Goal: Task Accomplishment & Management: Manage account settings

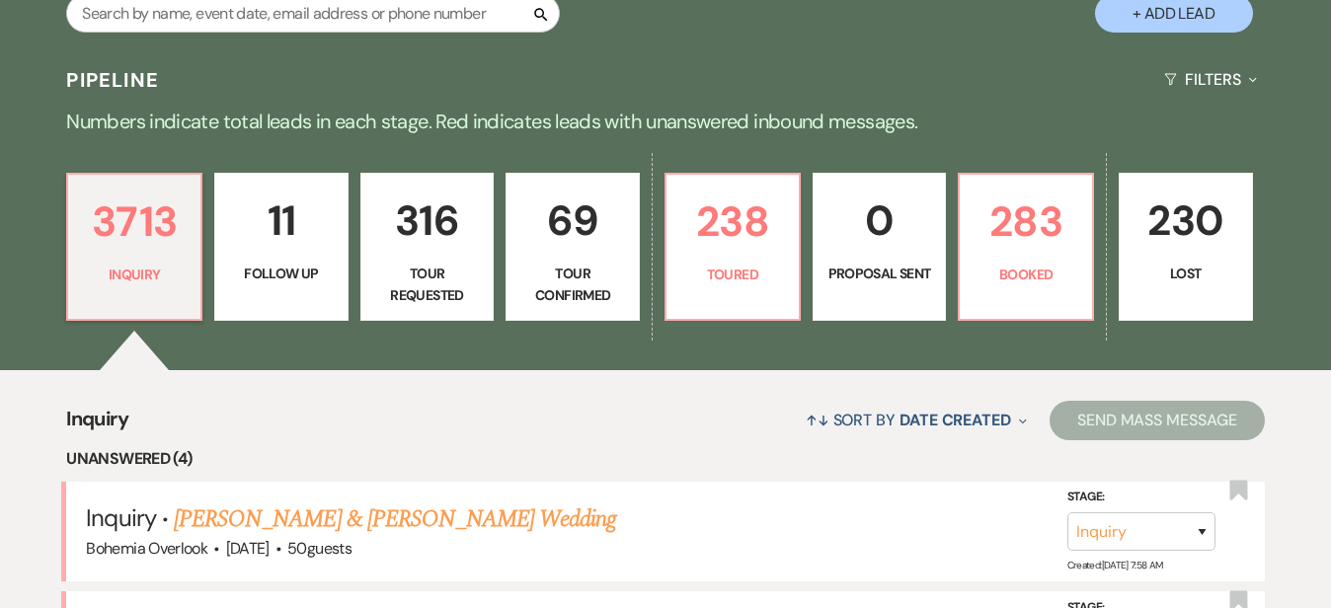
scroll to position [431, 0]
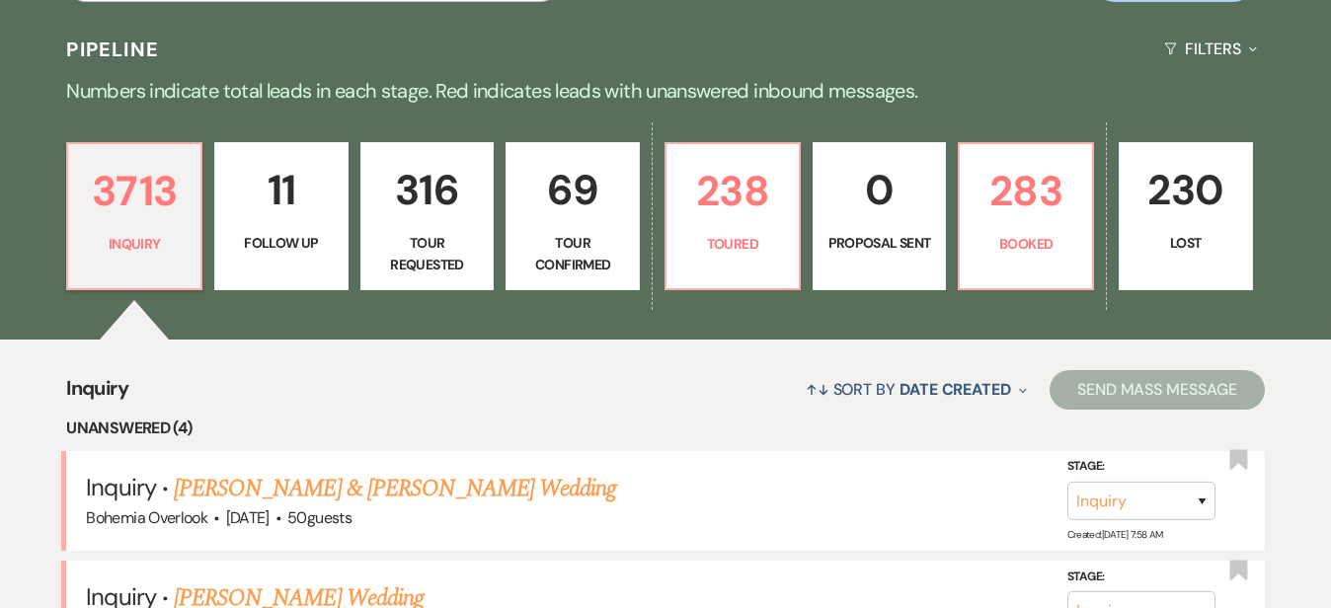
click at [620, 222] on p "69" at bounding box center [572, 190] width 109 height 66
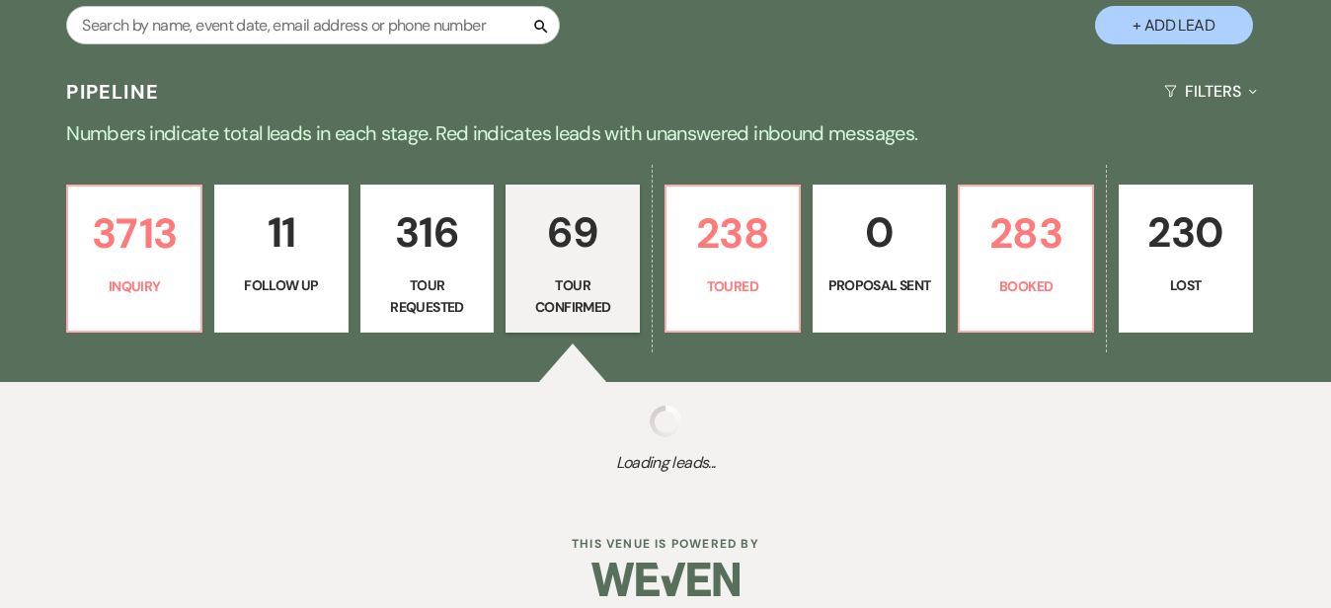
select select "4"
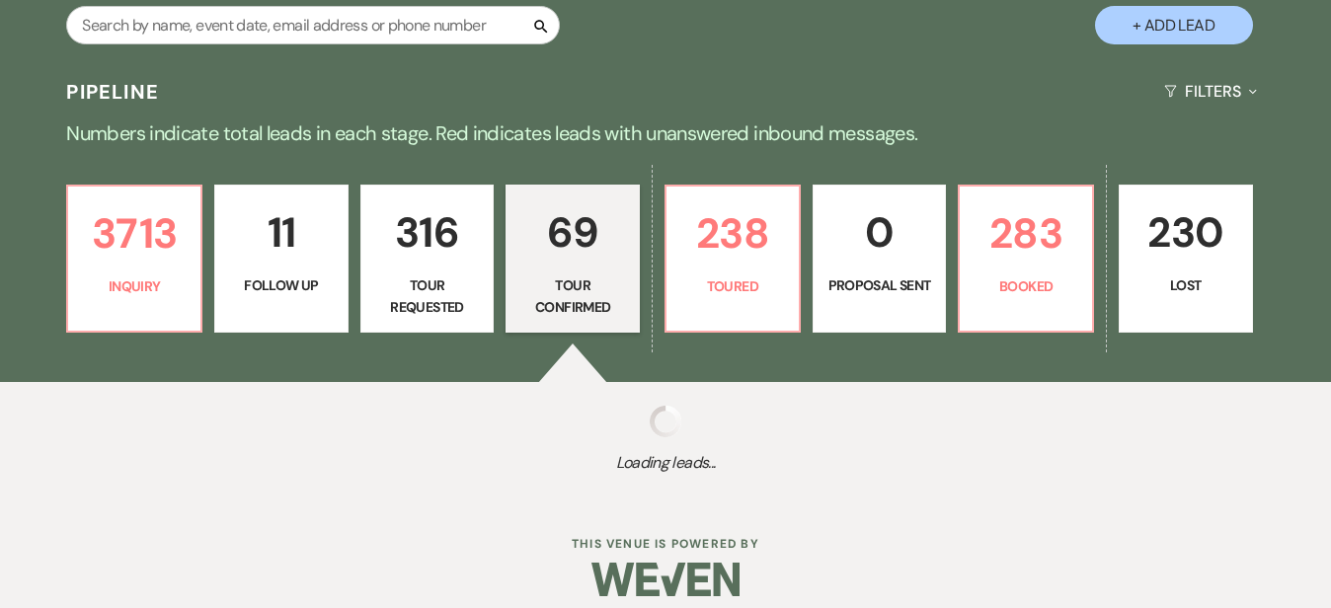
select select "4"
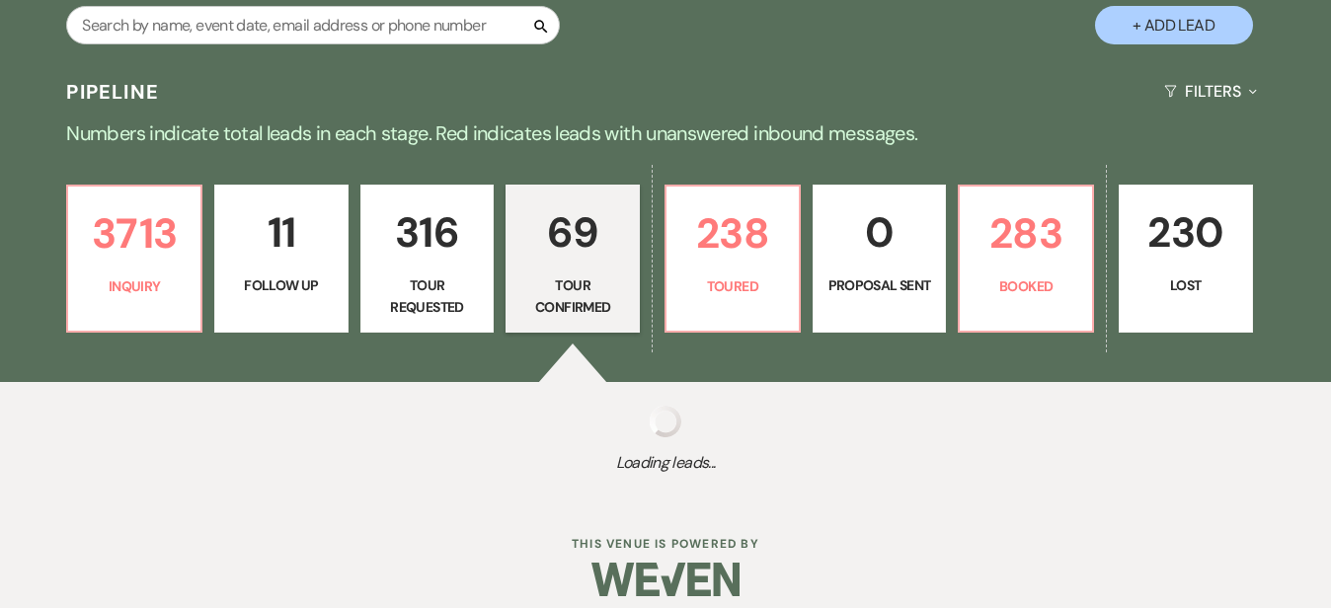
select select "4"
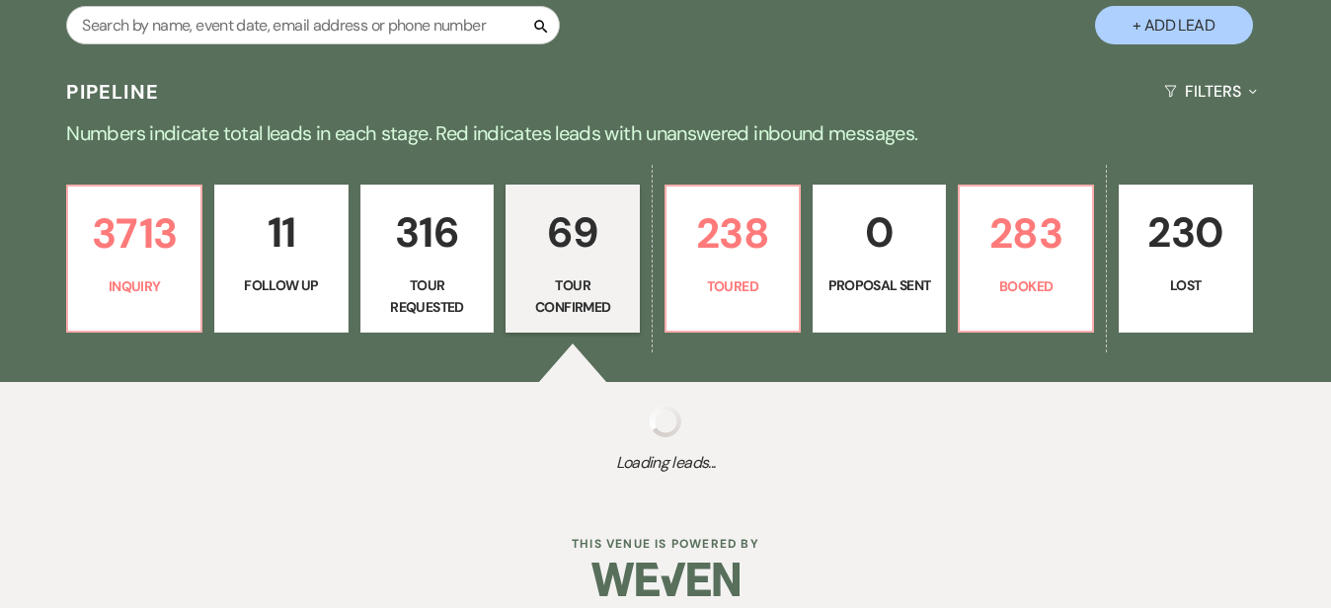
select select "4"
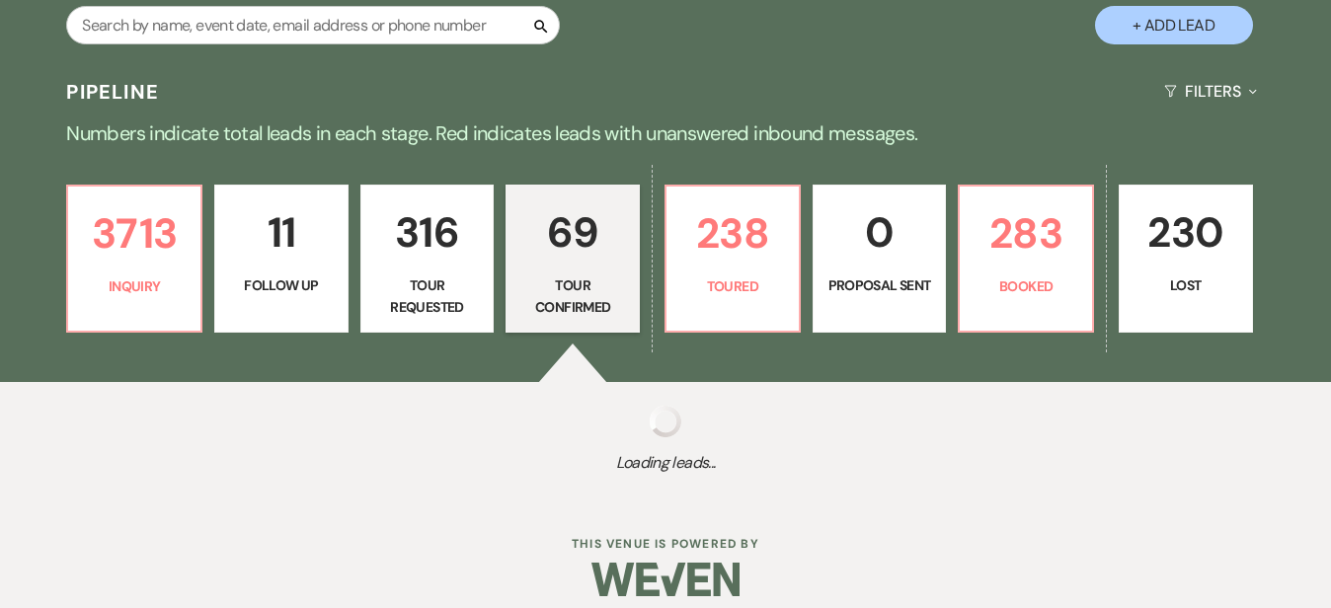
select select "4"
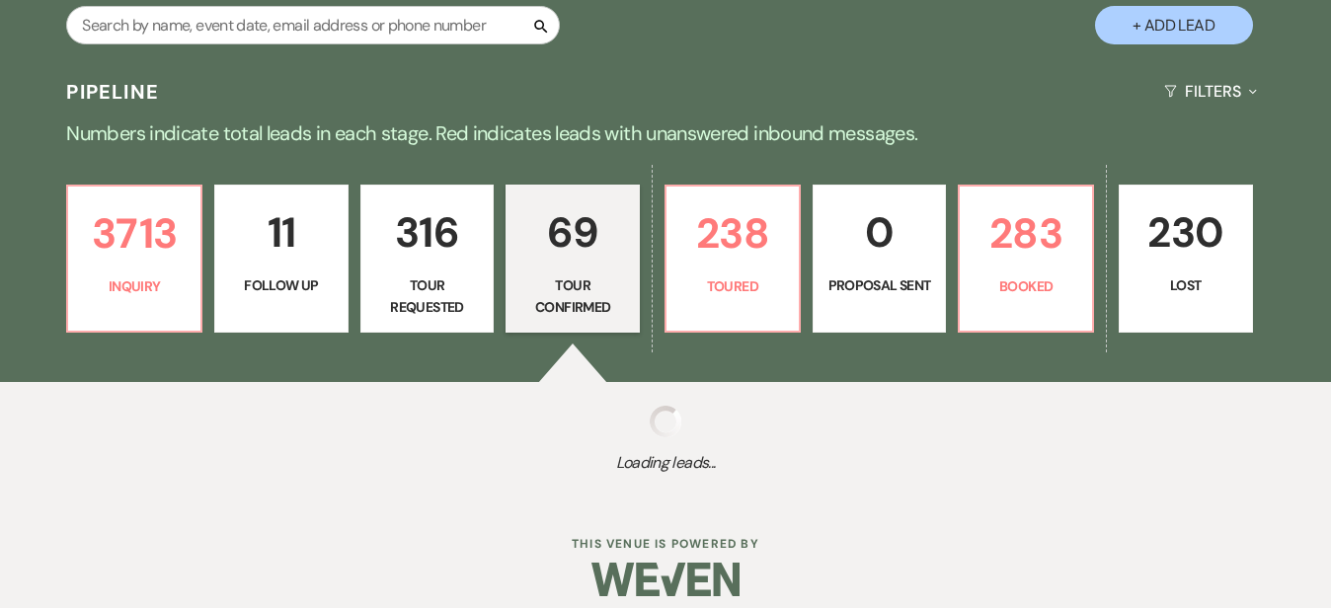
select select "4"
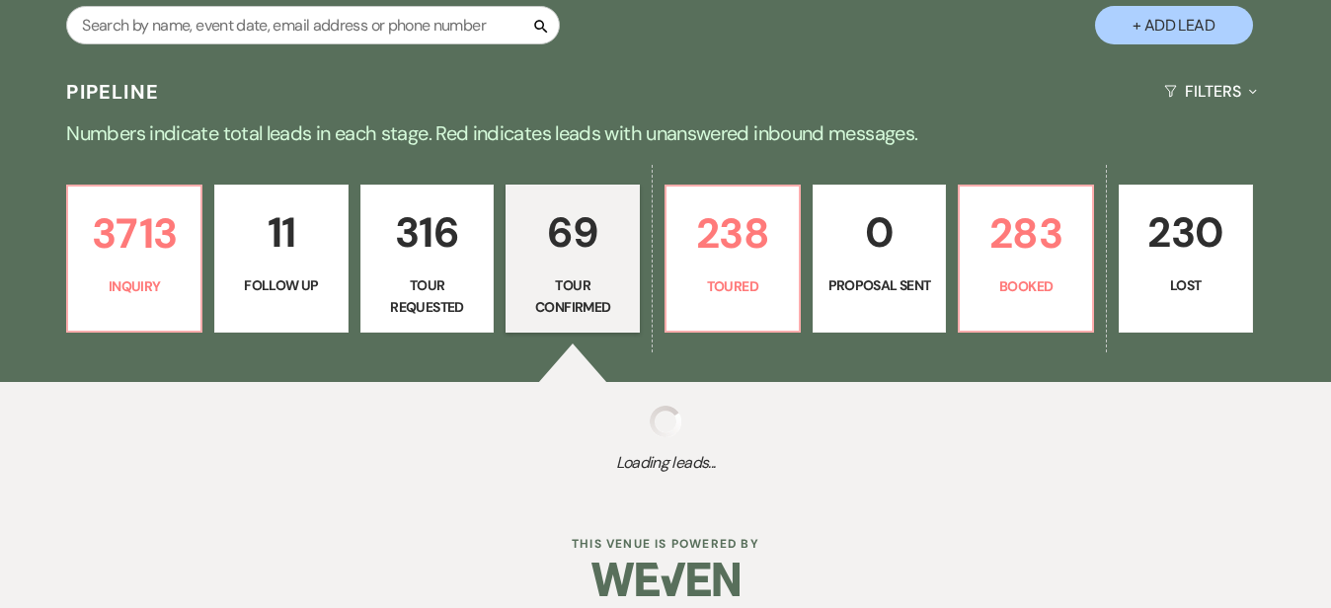
select select "4"
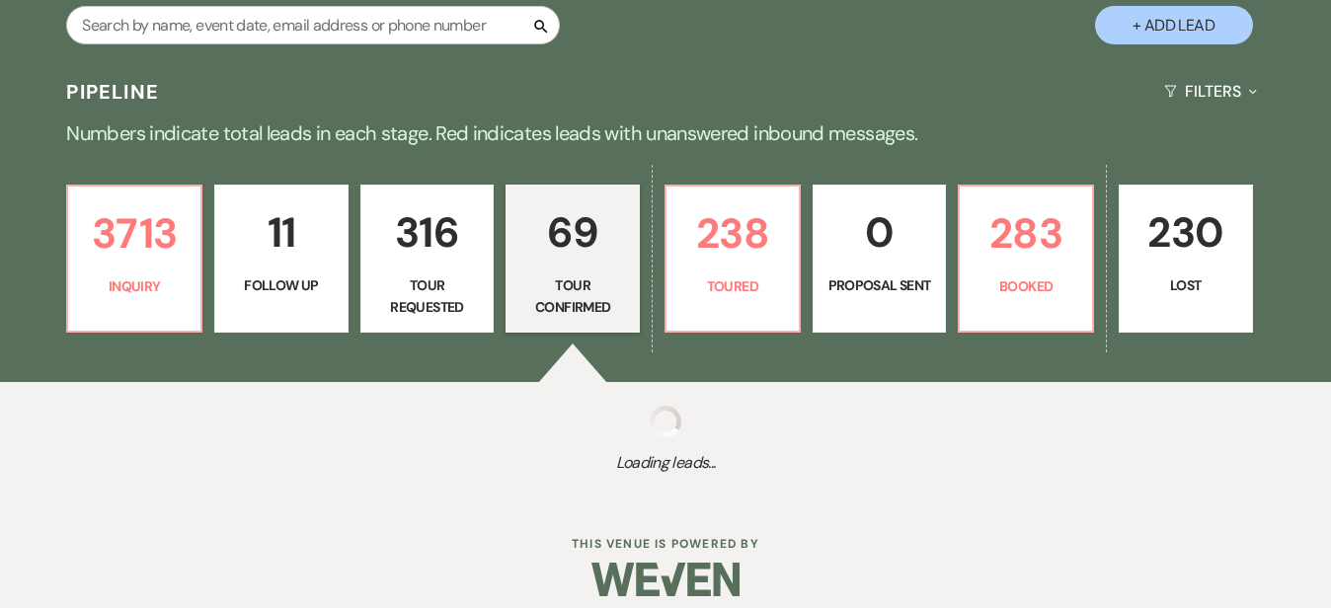
select select "4"
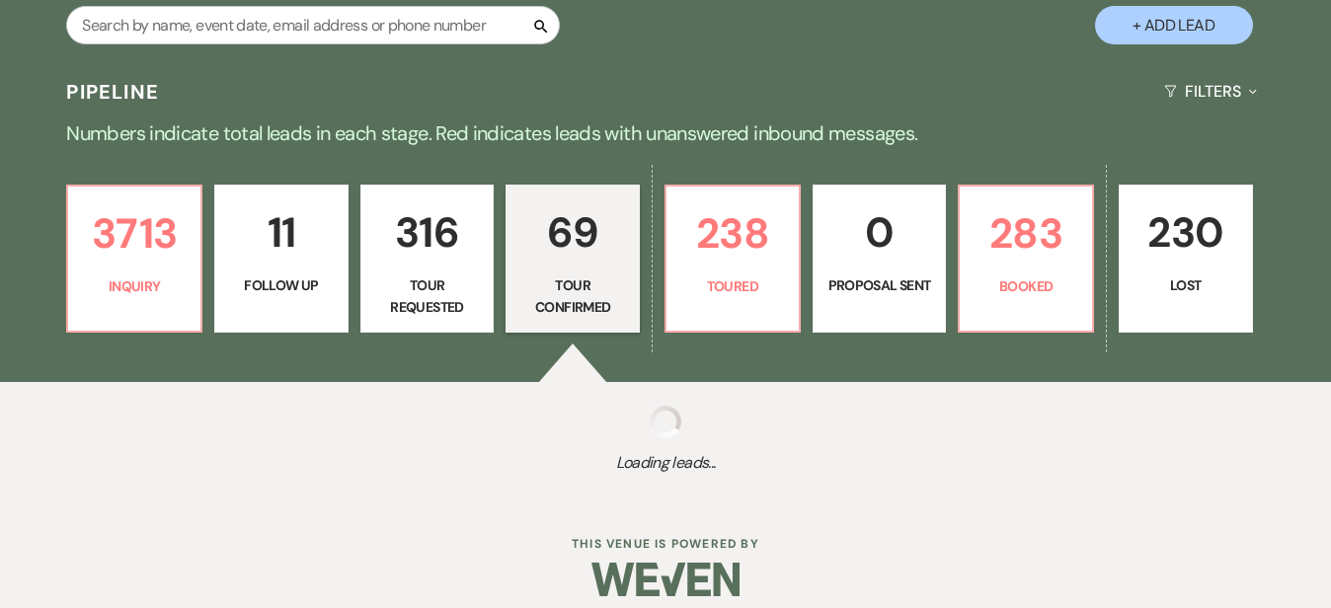
select select "4"
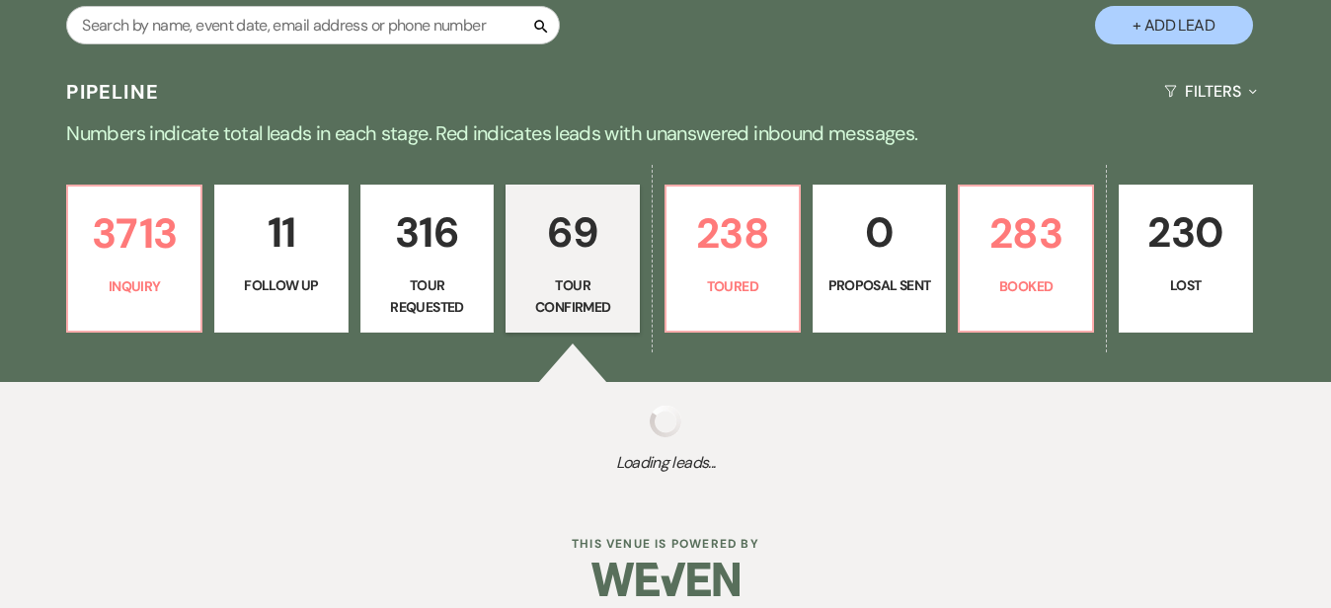
select select "4"
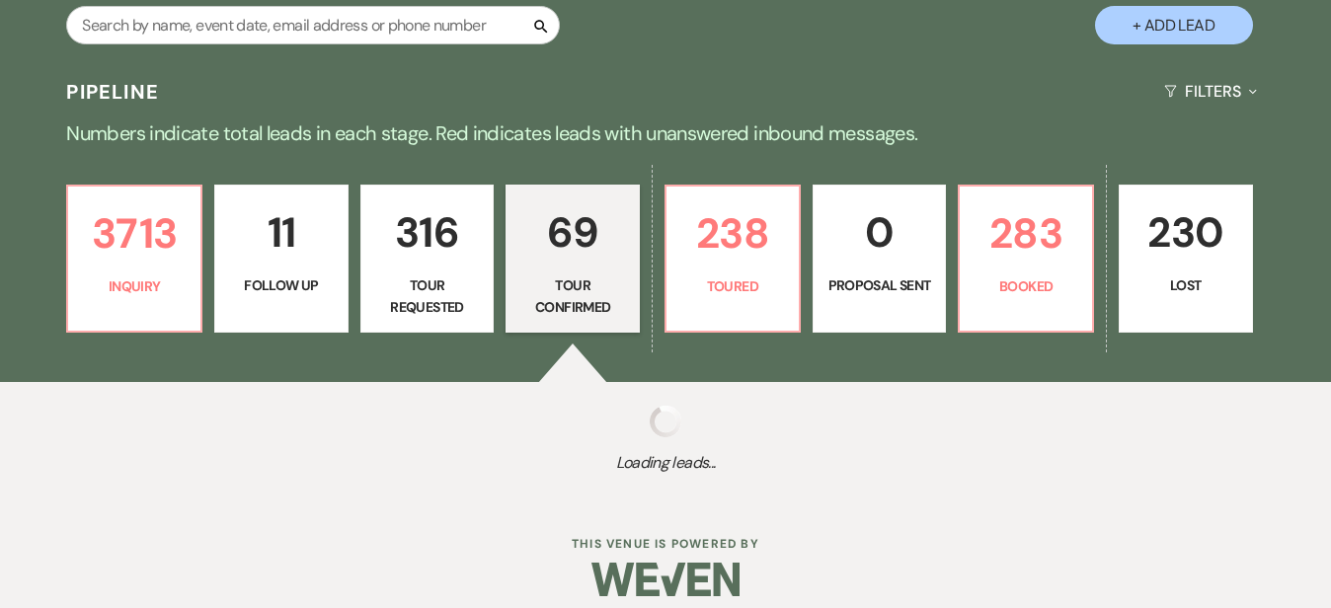
select select "4"
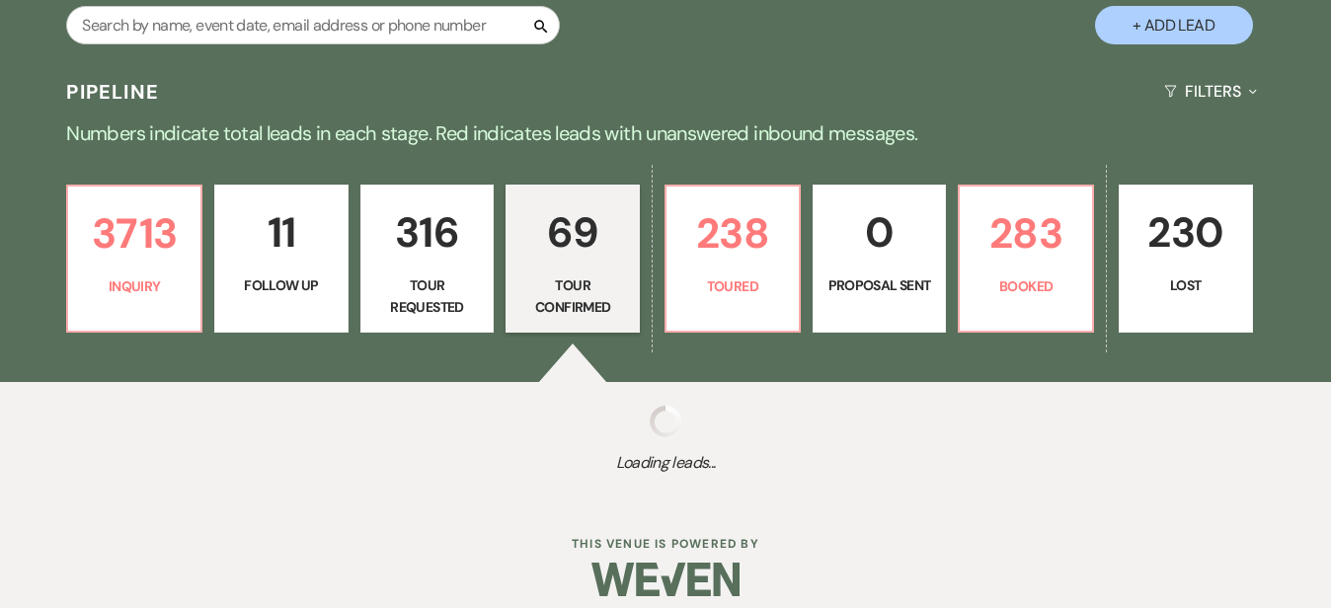
select select "4"
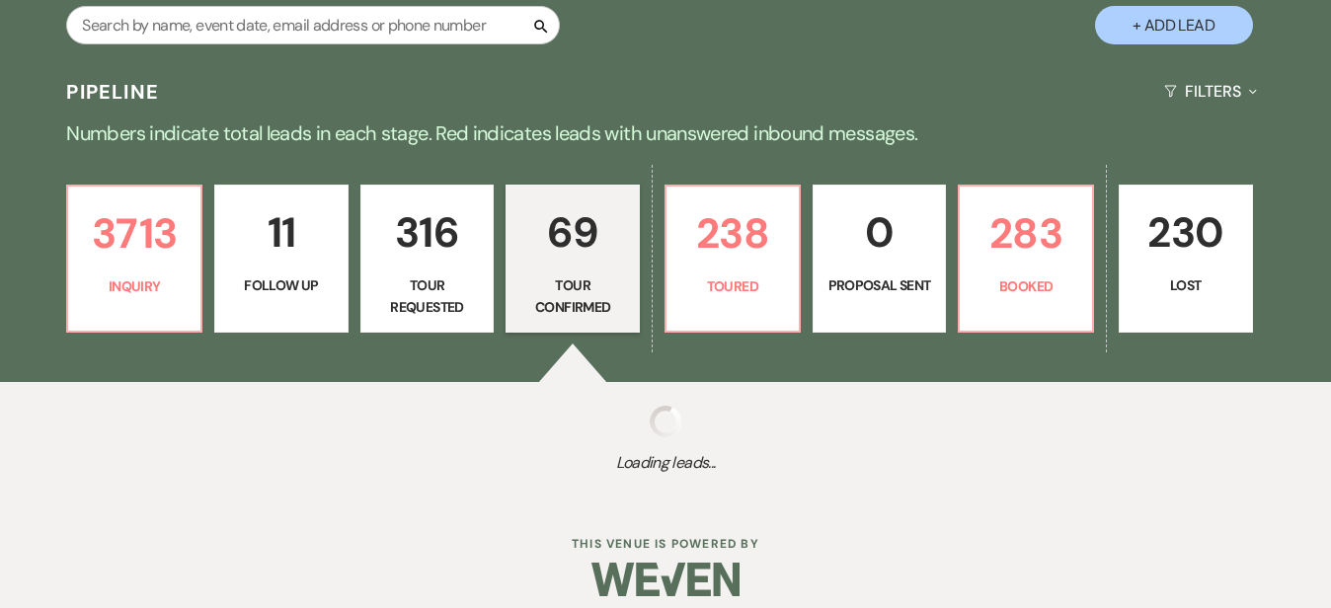
select select "4"
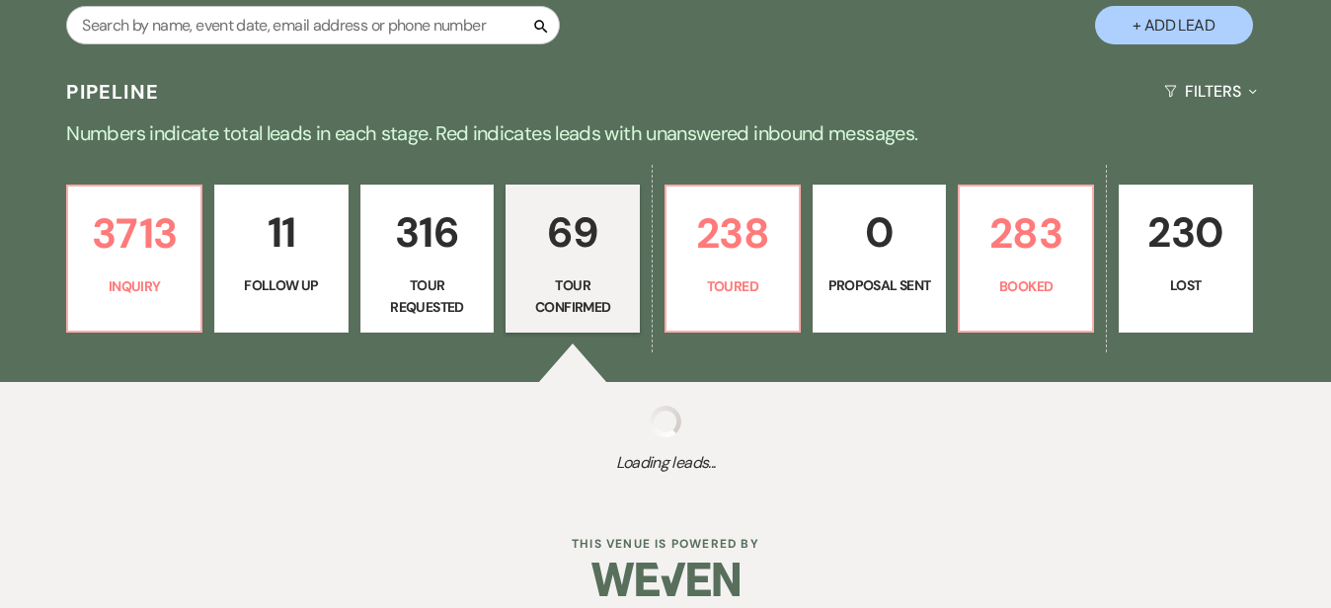
select select "4"
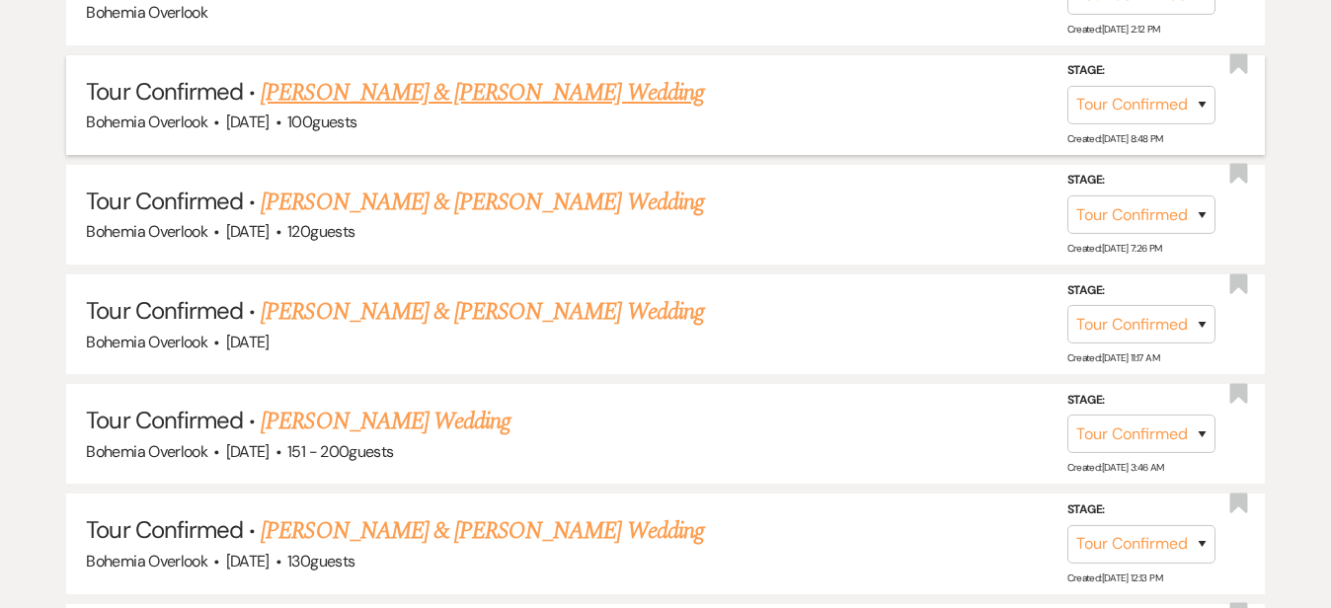
scroll to position [1289, 0]
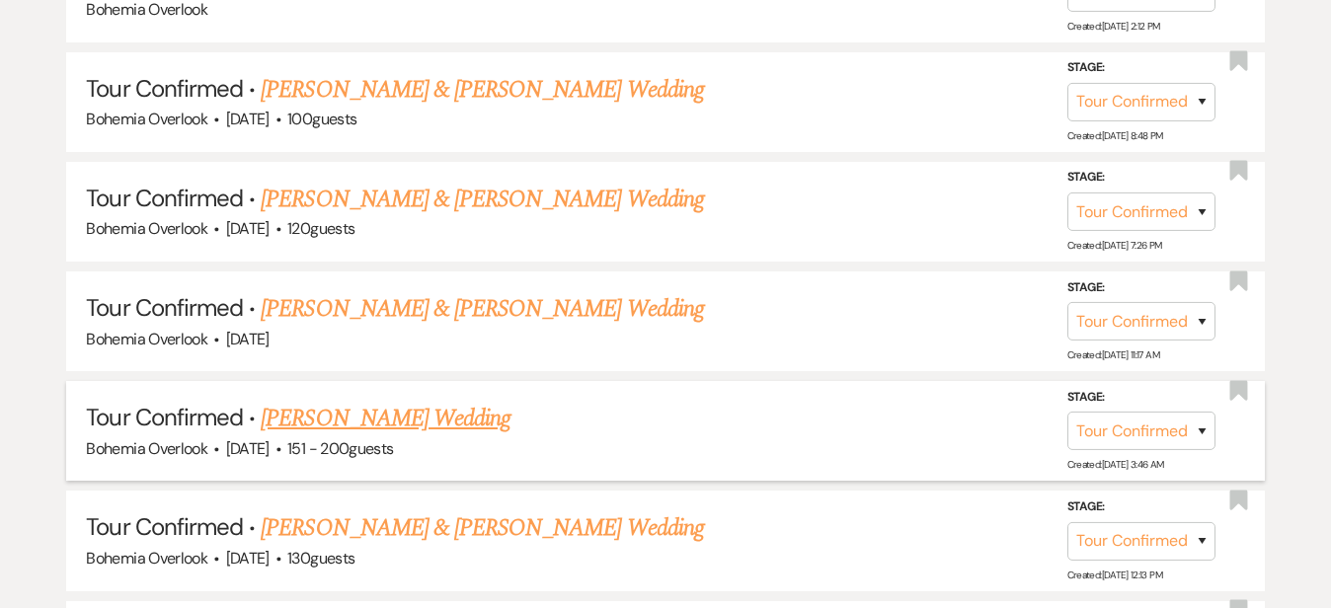
click at [451, 401] on link "[PERSON_NAME] Wedding" at bounding box center [386, 419] width 250 height 36
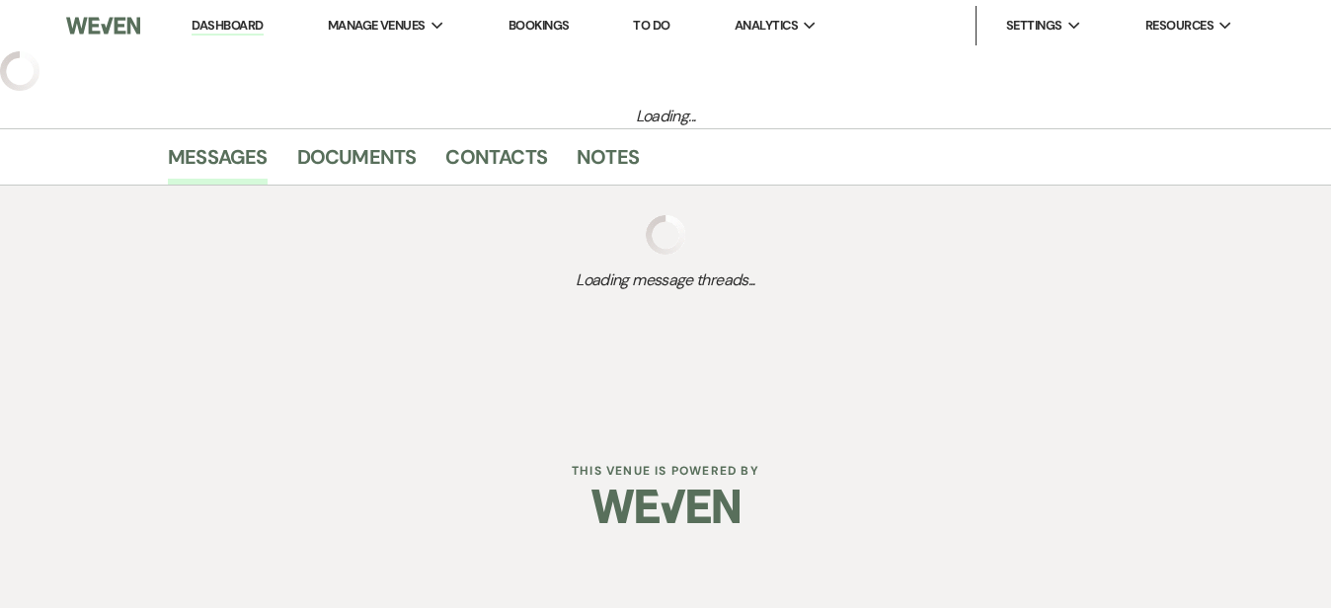
select select "4"
select select "2"
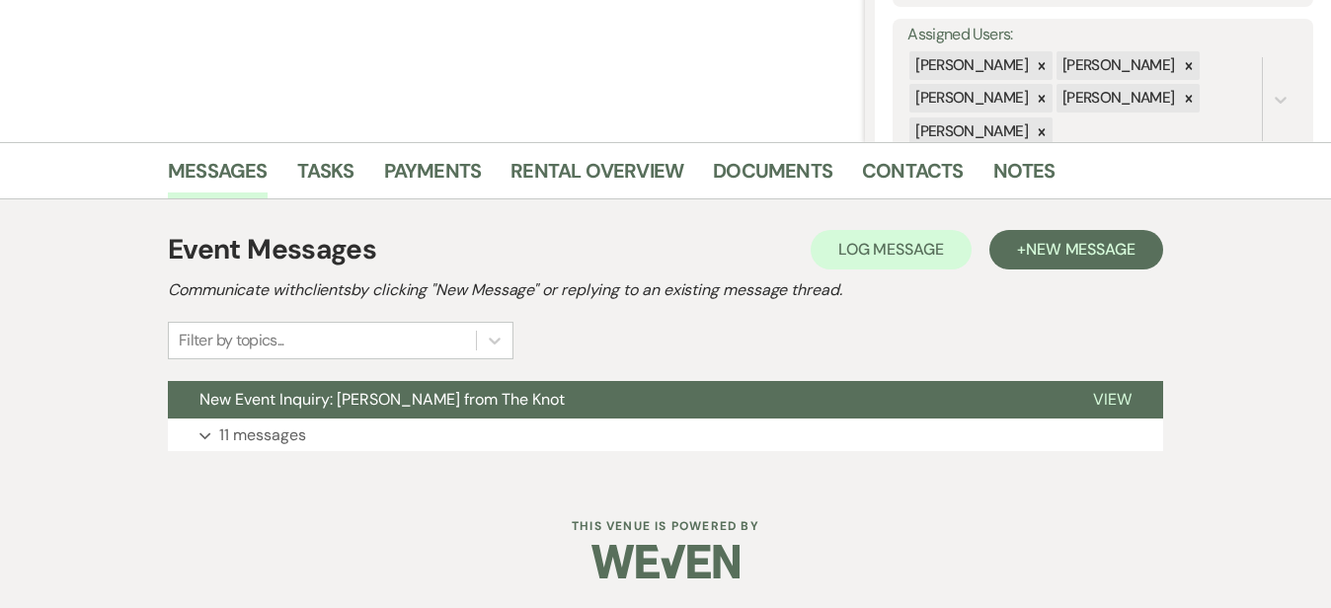
scroll to position [353, 0]
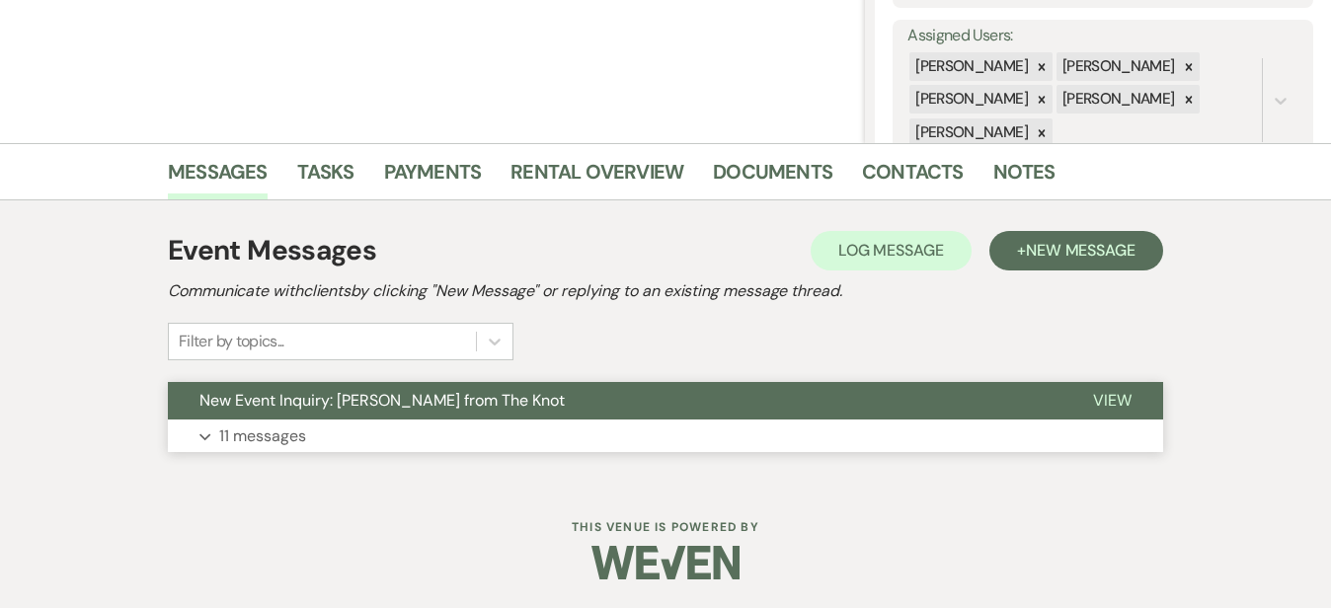
click at [533, 428] on button "Expand 11 messages" at bounding box center [665, 437] width 995 height 34
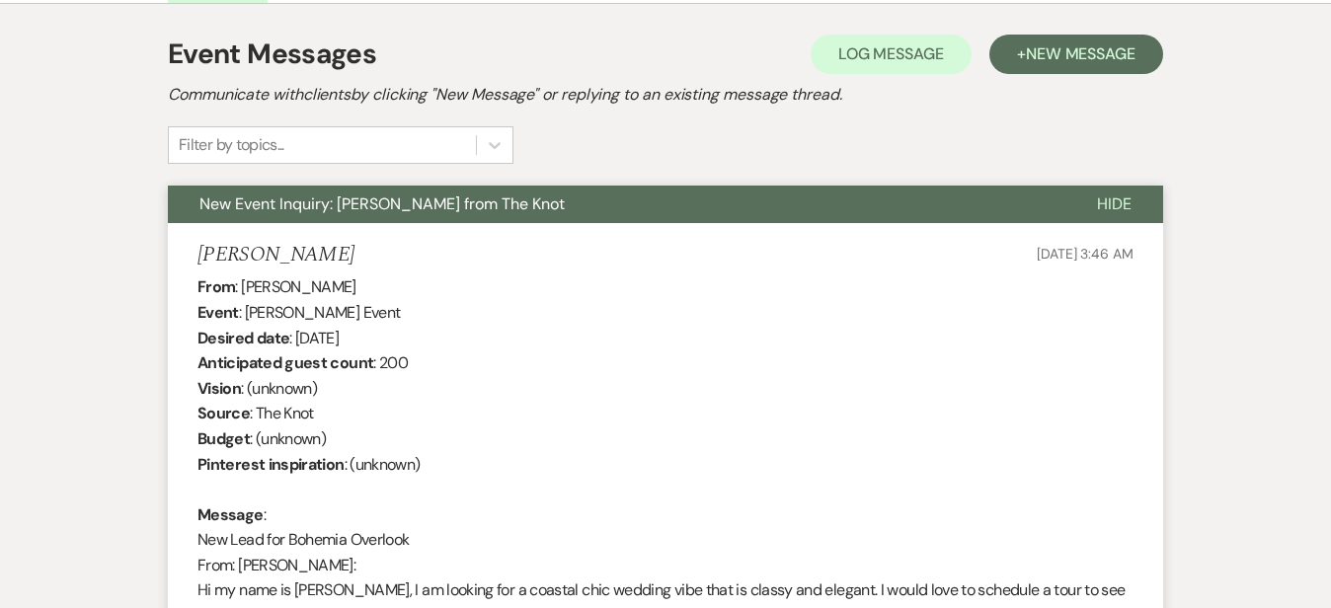
scroll to position [688, 0]
